Goal: Navigation & Orientation: Find specific page/section

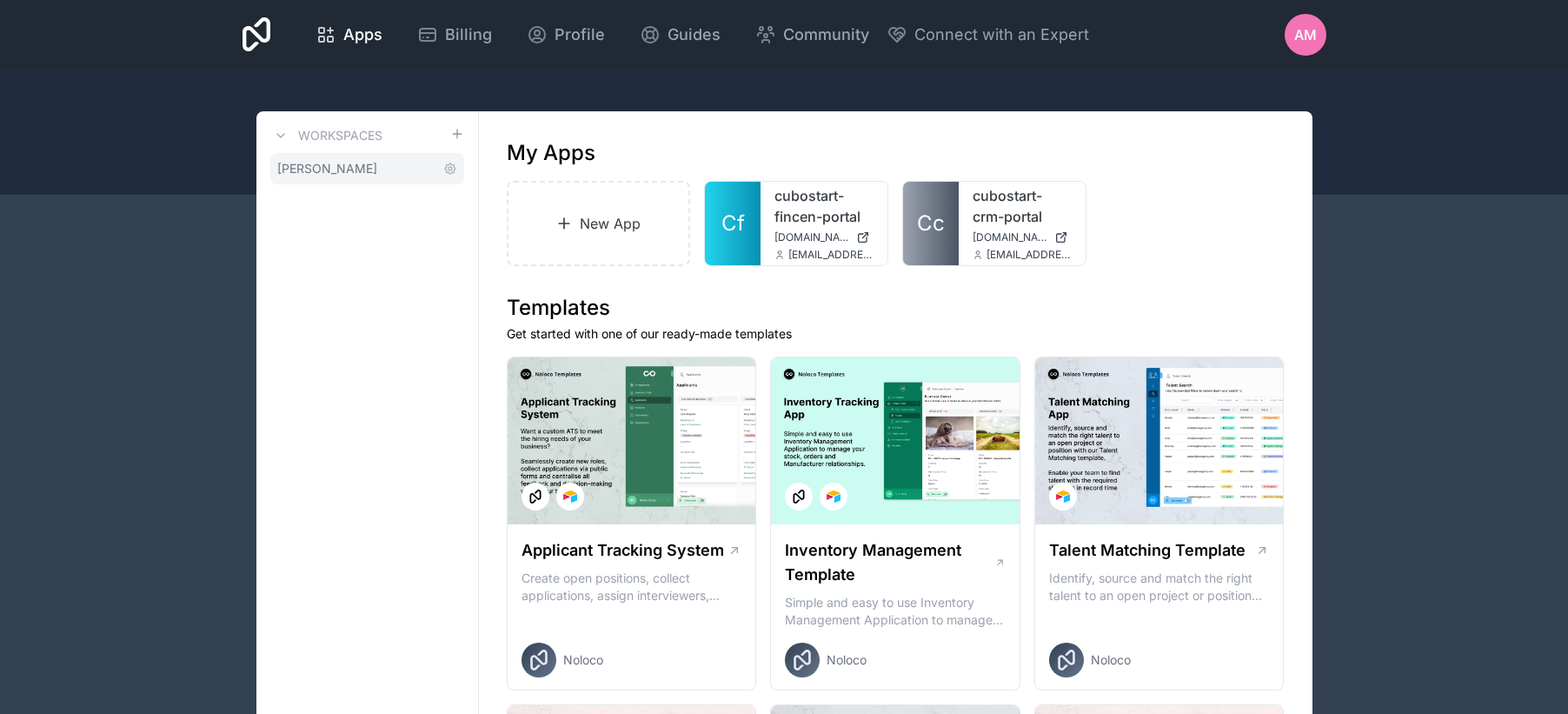
click at [336, 169] on span "[PERSON_NAME]" at bounding box center [326, 168] width 100 height 17
click at [994, 223] on link "cubostart-crm-portal" at bounding box center [1022, 205] width 100 height 42
click at [988, 217] on link "cubostart-crm-portal" at bounding box center [1022, 205] width 100 height 42
